Goal: Transaction & Acquisition: Purchase product/service

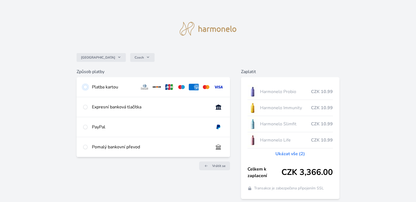
click at [86, 89] on input "radio" at bounding box center [85, 87] width 4 height 4
radio input "true"
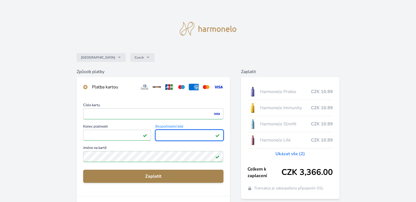
click at [162, 176] on span "Zaplatit" at bounding box center [153, 176] width 131 height 7
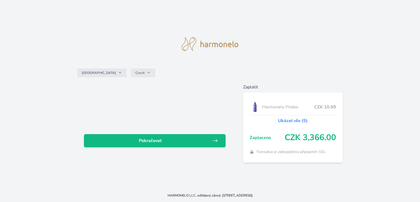
click at [293, 121] on link "Ukázat vše (5)" at bounding box center [293, 120] width 30 height 7
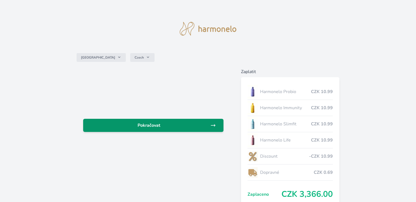
click at [202, 128] on span "Pokračovat" at bounding box center [149, 125] width 123 height 7
